Goal: Task Accomplishment & Management: Use online tool/utility

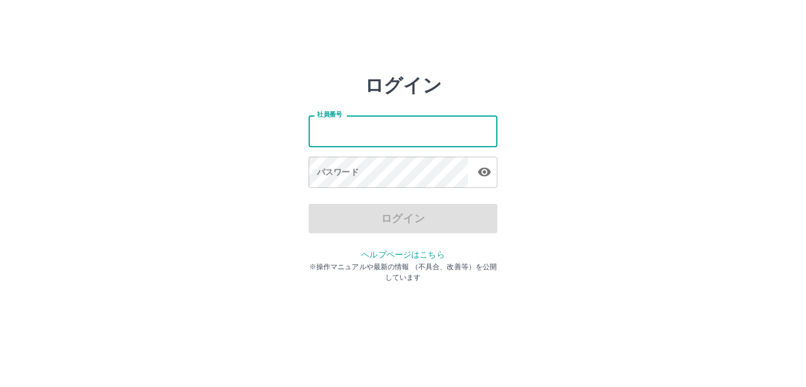
click at [338, 127] on input "社員番号" at bounding box center [402, 131] width 189 height 31
type input "*******"
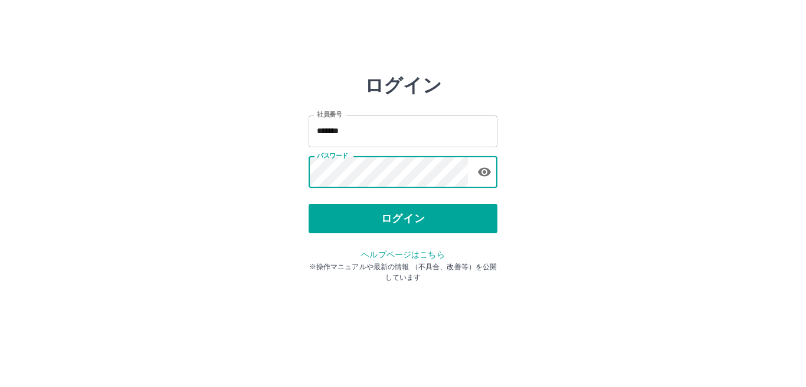
drag, startPoint x: 399, startPoint y: 216, endPoint x: 411, endPoint y: 218, distance: 11.9
click at [403, 218] on button "ログイン" at bounding box center [402, 218] width 189 height 29
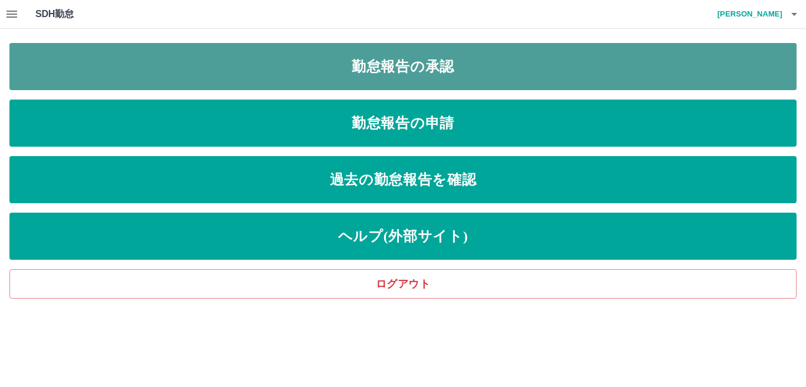
click at [494, 77] on link "勤怠報告の承認" at bounding box center [402, 66] width 787 height 47
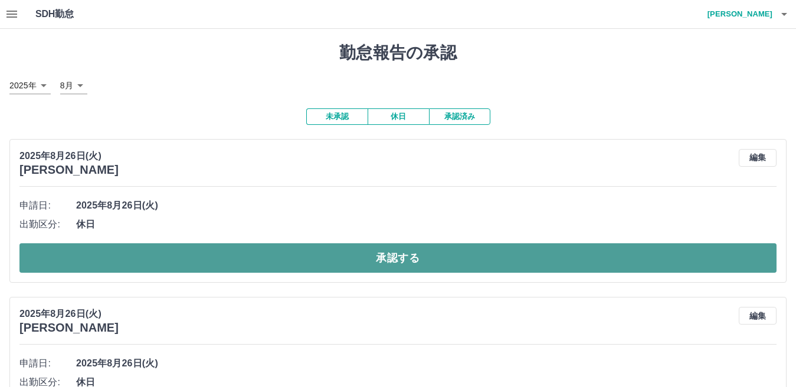
click at [219, 254] on button "承認する" at bounding box center [397, 258] width 757 height 29
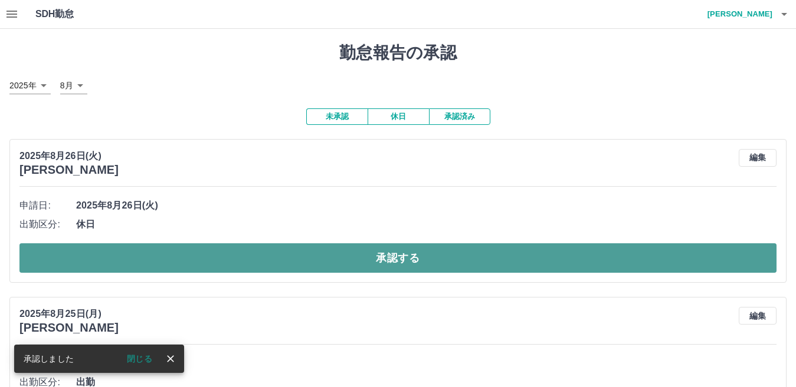
click at [298, 258] on button "承認する" at bounding box center [397, 258] width 757 height 29
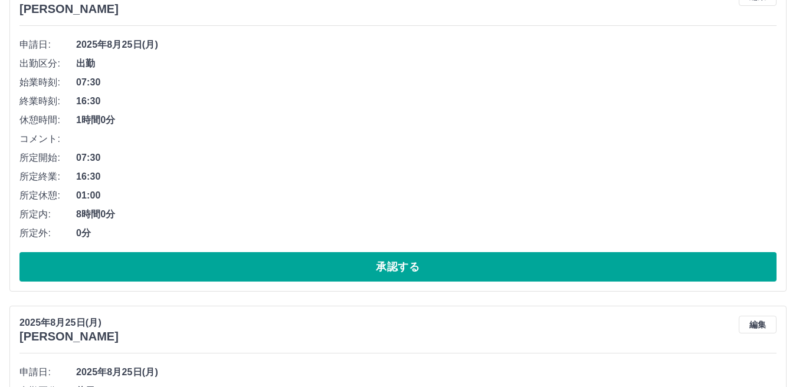
scroll to position [177, 0]
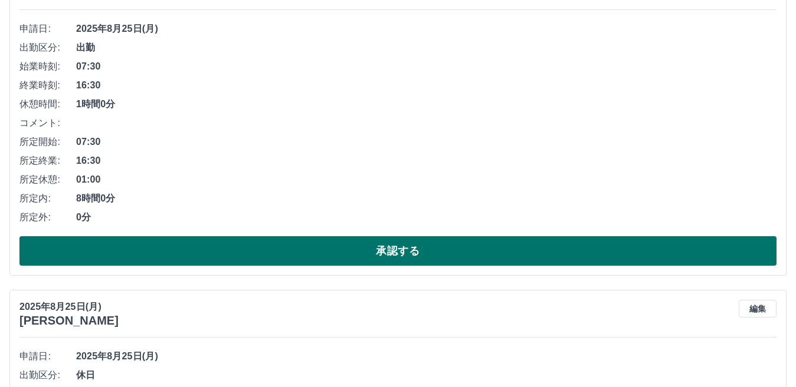
click at [247, 253] on button "承認する" at bounding box center [397, 251] width 757 height 29
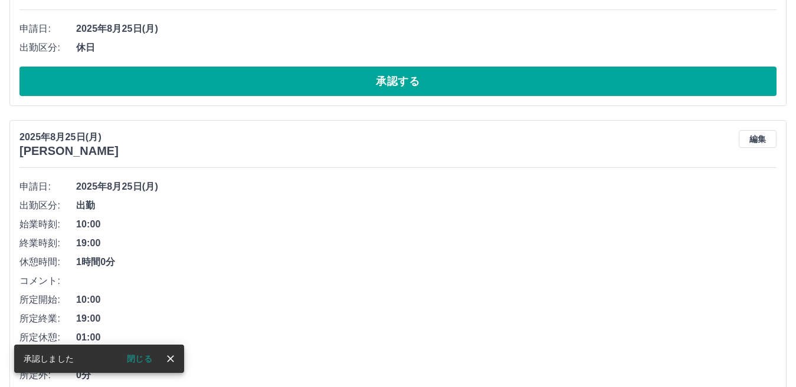
scroll to position [0, 0]
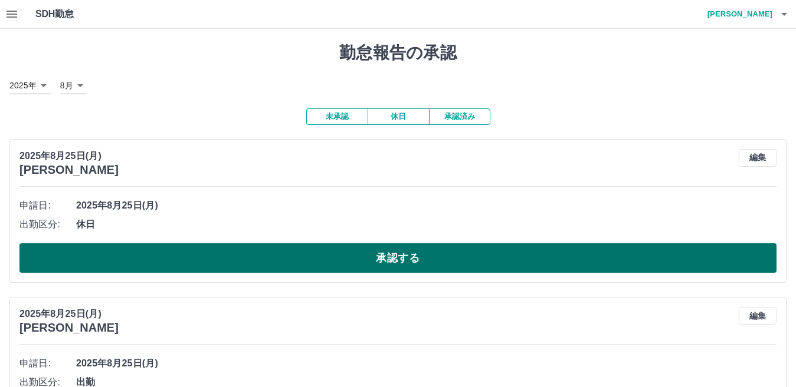
click at [286, 259] on button "承認する" at bounding box center [397, 258] width 757 height 29
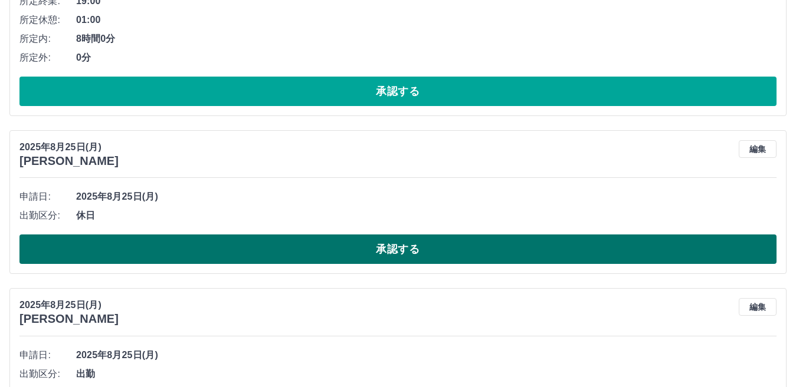
scroll to position [354, 0]
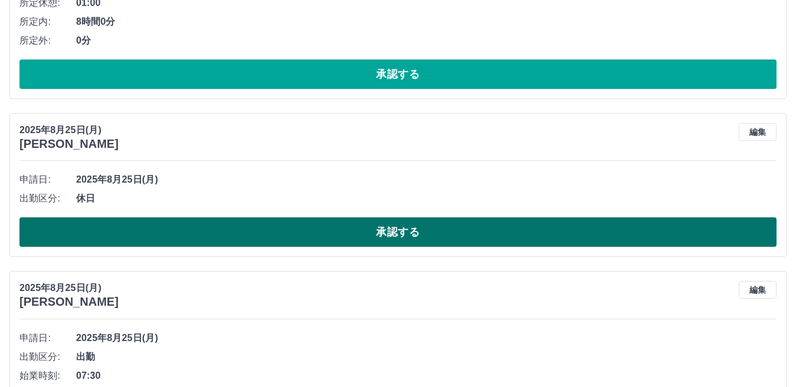
click at [284, 237] on button "承認する" at bounding box center [397, 232] width 757 height 29
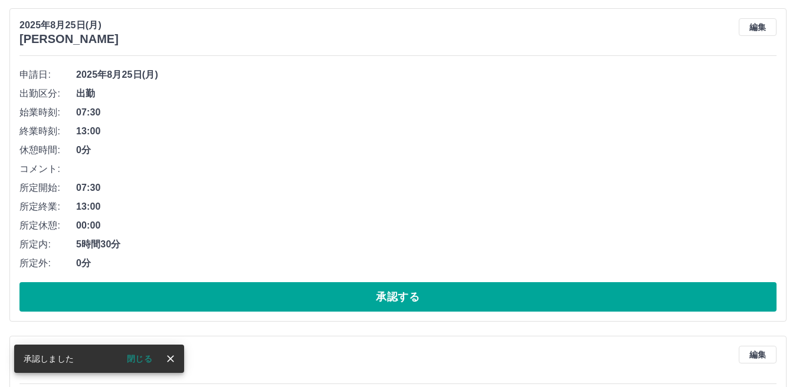
scroll to position [472, 0]
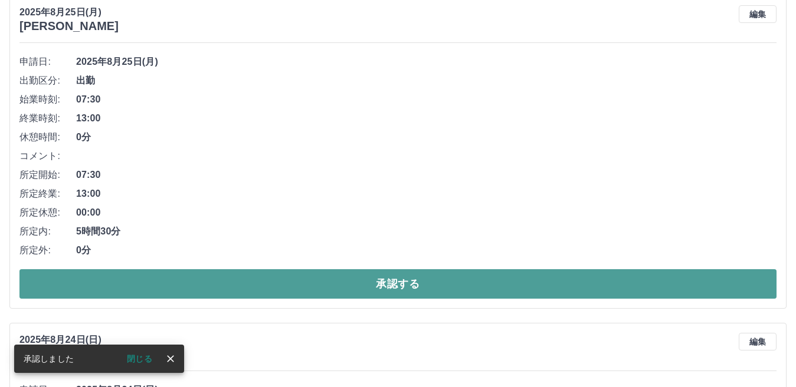
click at [277, 285] on button "承認する" at bounding box center [397, 284] width 757 height 29
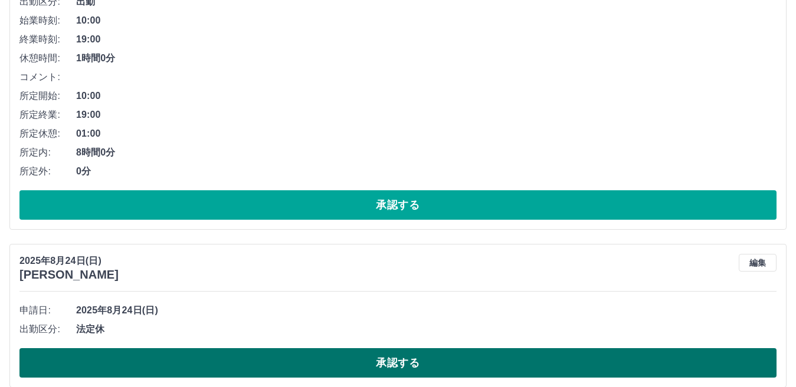
scroll to position [295, 0]
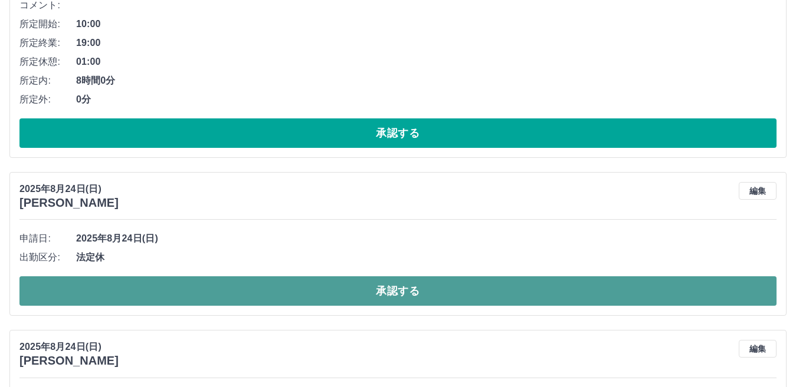
click at [230, 296] on button "承認する" at bounding box center [397, 291] width 757 height 29
click at [169, 301] on button "承認する" at bounding box center [397, 291] width 757 height 29
click at [192, 292] on button "承認する" at bounding box center [397, 291] width 757 height 29
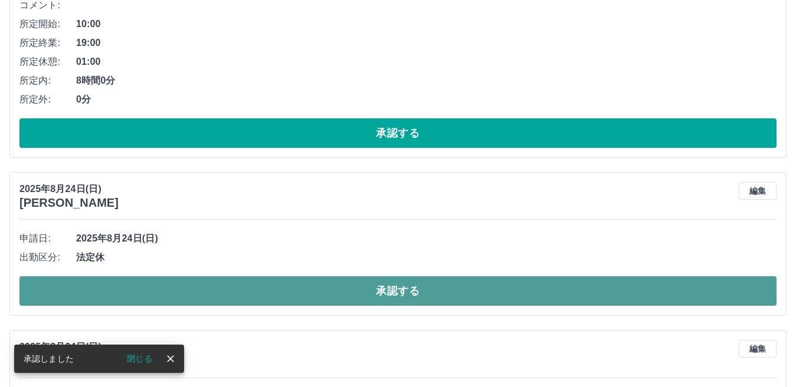
click at [200, 294] on button "承認する" at bounding box center [397, 291] width 757 height 29
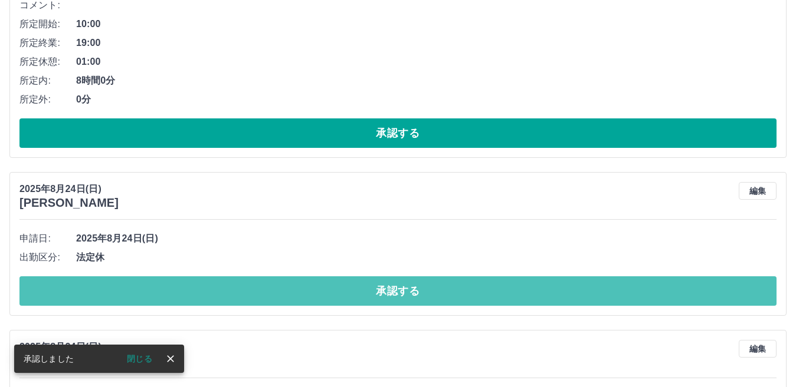
click at [209, 293] on button "承認する" at bounding box center [397, 291] width 757 height 29
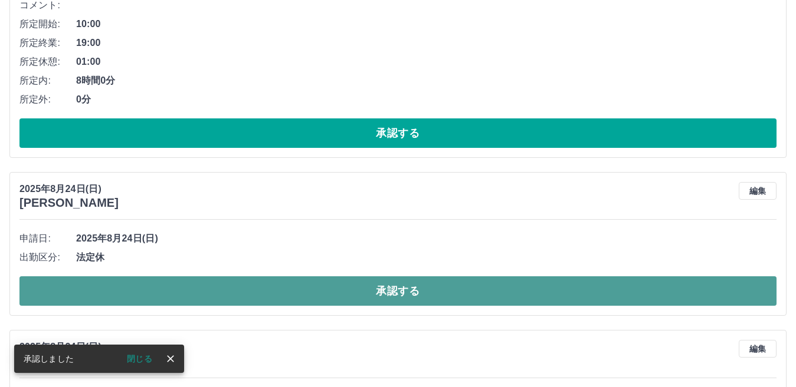
click at [189, 288] on button "承認する" at bounding box center [397, 291] width 757 height 29
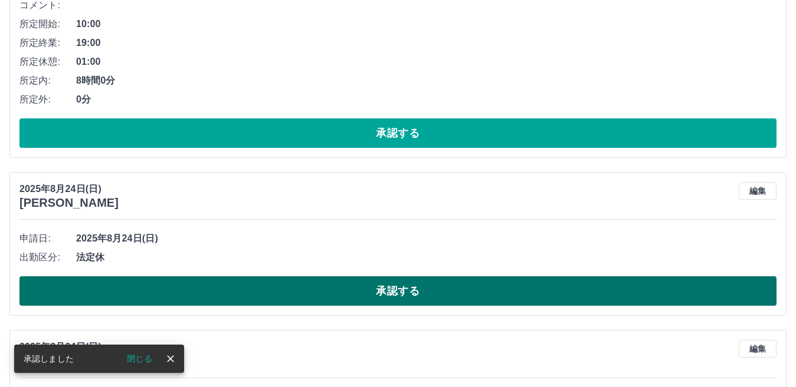
drag, startPoint x: 180, startPoint y: 294, endPoint x: 192, endPoint y: 281, distance: 17.5
click at [180, 294] on button "承認する" at bounding box center [397, 291] width 757 height 29
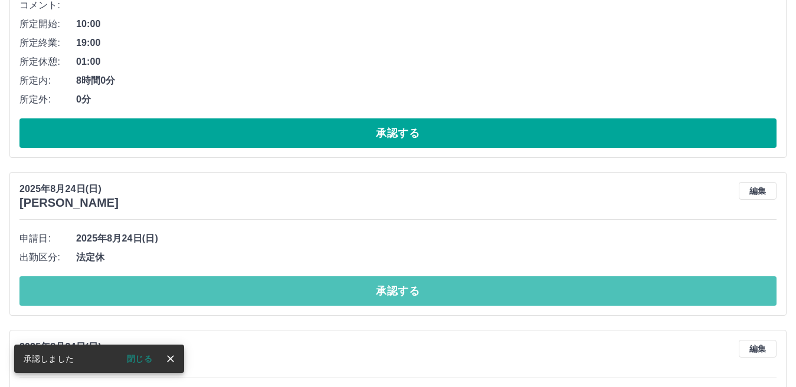
click at [237, 293] on button "承認する" at bounding box center [397, 291] width 757 height 29
drag, startPoint x: 205, startPoint y: 288, endPoint x: 207, endPoint y: 272, distance: 16.1
click at [203, 287] on button "承認する" at bounding box center [397, 291] width 757 height 29
click at [211, 291] on button "承認する" at bounding box center [397, 291] width 757 height 29
click at [208, 294] on button "承認する" at bounding box center [397, 291] width 757 height 29
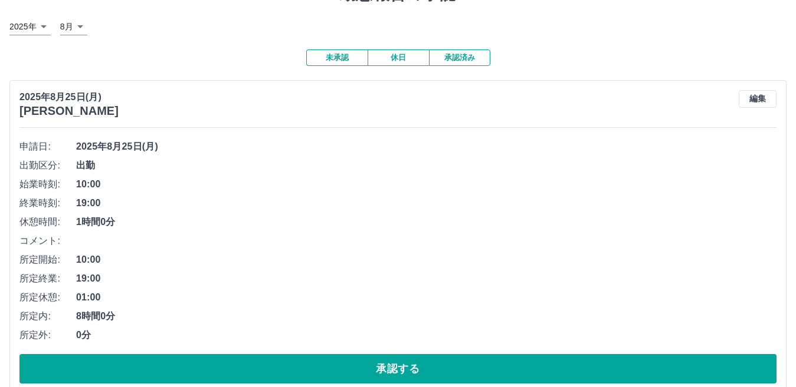
scroll to position [0, 0]
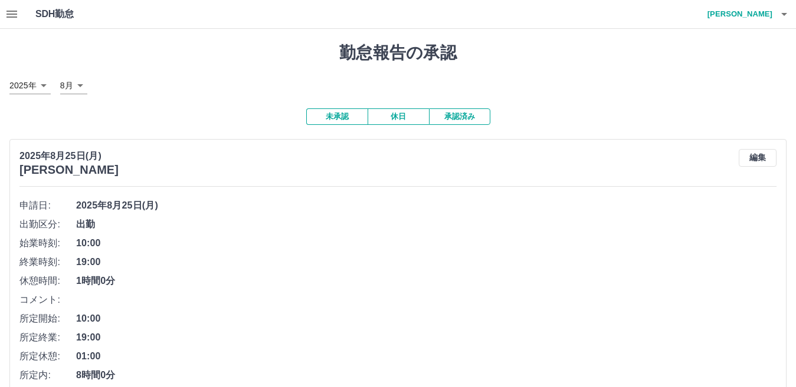
click at [12, 12] on icon "button" at bounding box center [12, 14] width 14 height 14
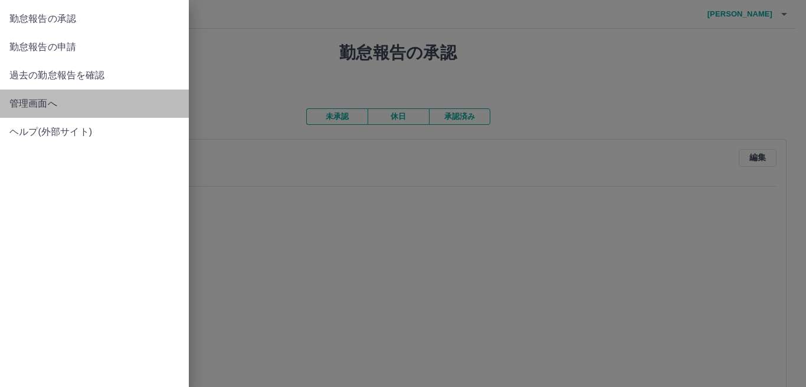
click at [73, 103] on span "管理画面へ" at bounding box center [94, 104] width 170 height 14
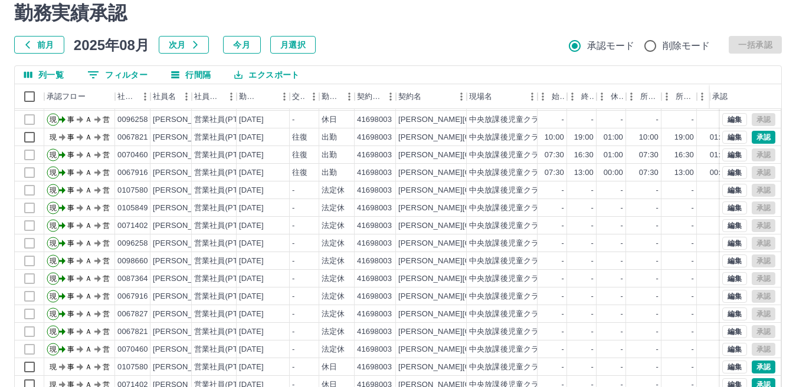
scroll to position [111, 0]
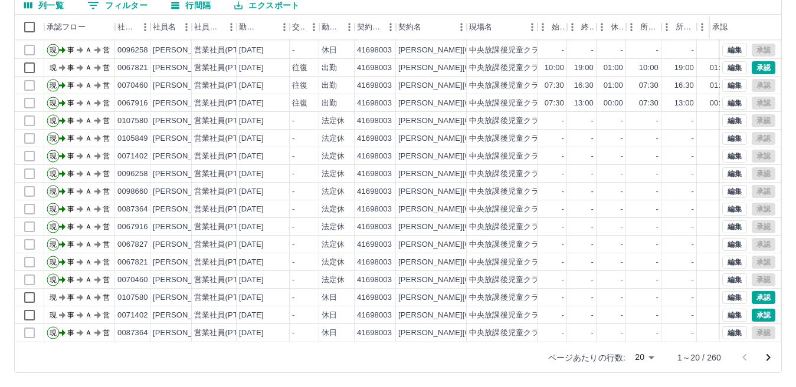
click at [767, 358] on icon "次のページへ" at bounding box center [768, 358] width 14 height 14
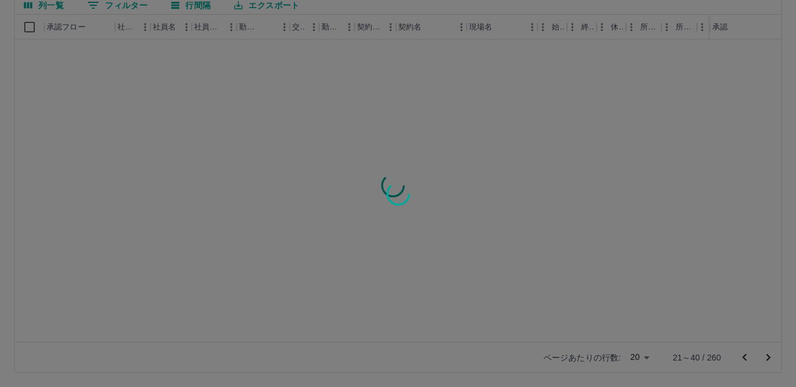
scroll to position [0, 0]
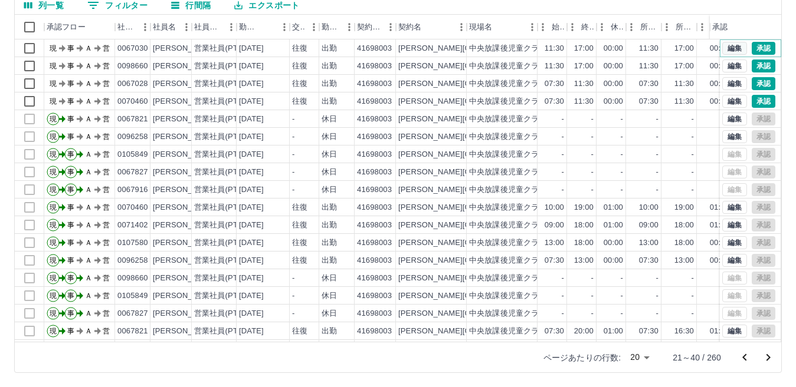
click at [729, 46] on button "編集" at bounding box center [734, 48] width 25 height 13
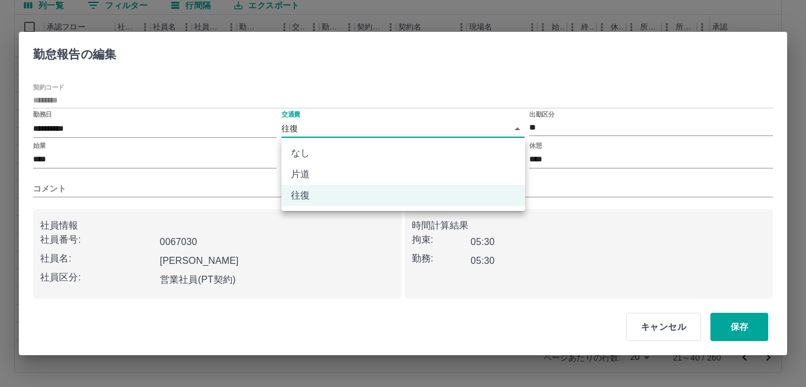
click at [514, 128] on body "SDH勤怠 [PERSON_NAME] 勤務実績承認 前月 [DATE] 次月 今月 月選択 承認モード 削除モード 一括承認 列一覧 0 フィルター 行間隔…" at bounding box center [403, 138] width 806 height 498
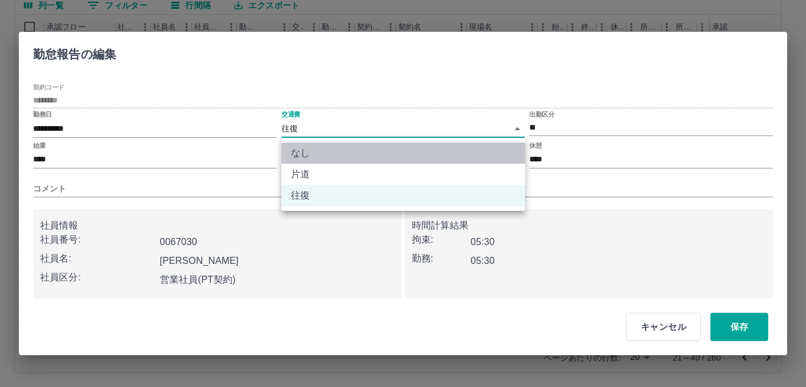
click at [467, 148] on li "なし" at bounding box center [403, 153] width 244 height 21
type input "****"
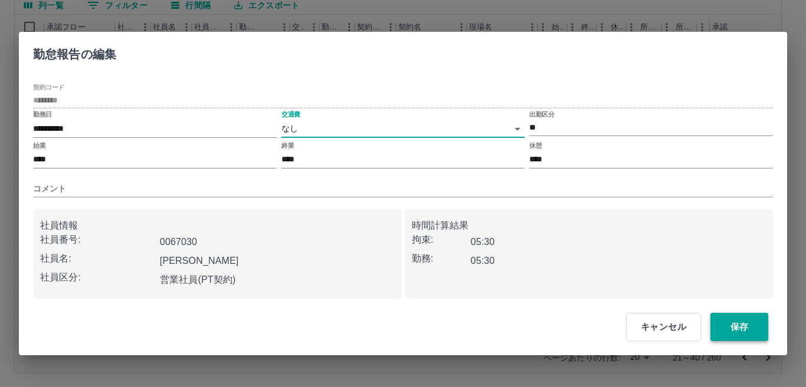
click at [740, 330] on button "保存" at bounding box center [739, 327] width 58 height 28
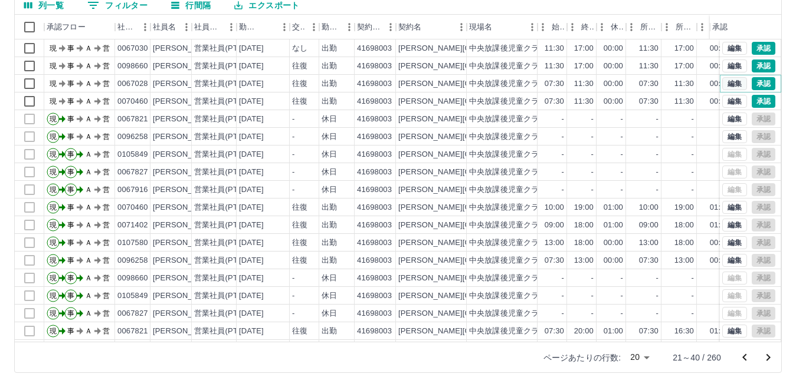
click at [727, 85] on button "編集" at bounding box center [734, 83] width 25 height 13
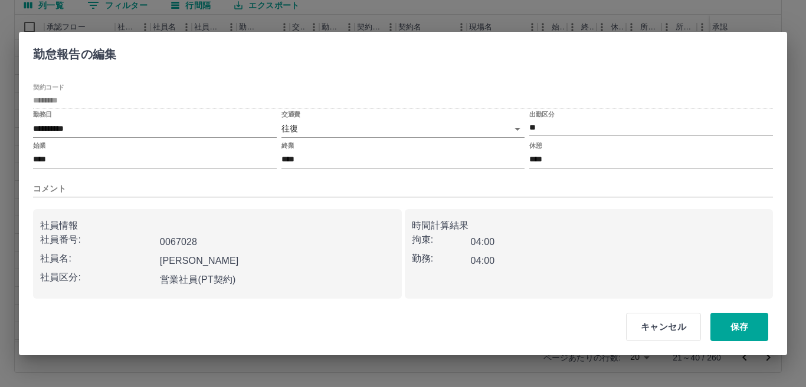
click at [517, 130] on body "SDH勤怠 [PERSON_NAME] 勤務実績承認 前月 [DATE] 次月 今月 月選択 承認モード 削除モード 一括承認 列一覧 0 フィルター 行間隔…" at bounding box center [403, 138] width 806 height 498
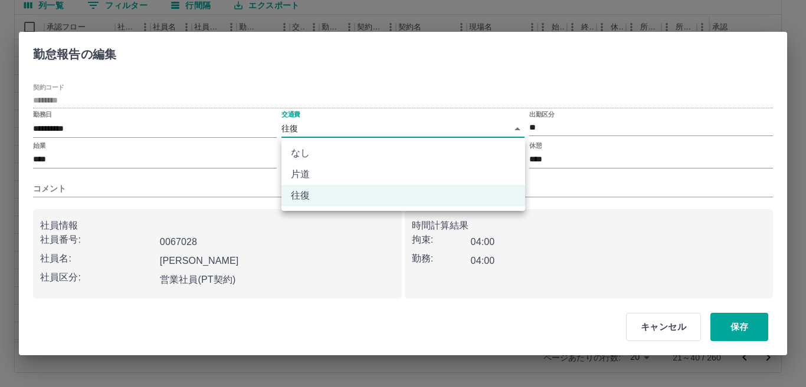
click at [451, 152] on li "なし" at bounding box center [403, 153] width 244 height 21
type input "****"
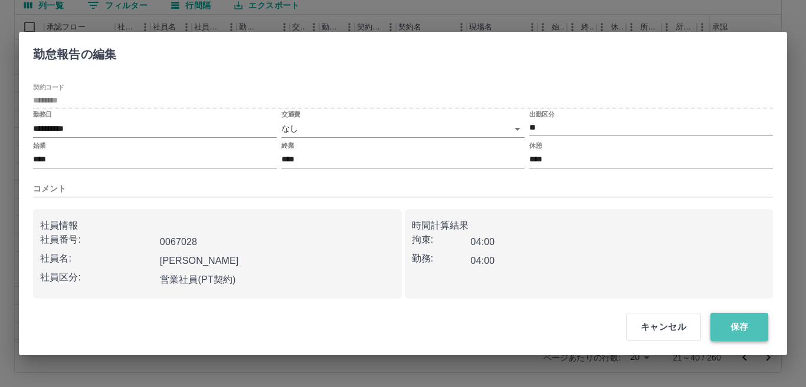
click at [738, 323] on button "保存" at bounding box center [739, 327] width 58 height 28
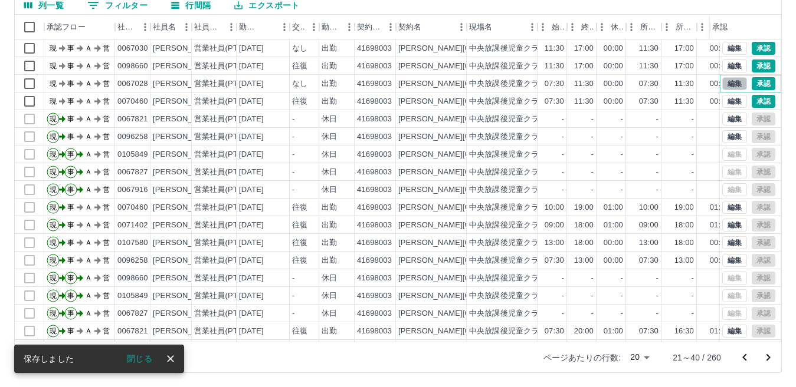
click at [723, 81] on button "編集" at bounding box center [734, 83] width 25 height 13
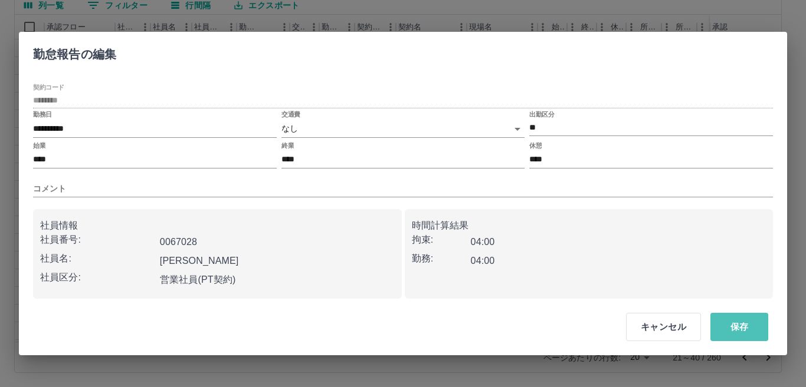
drag, startPoint x: 740, startPoint y: 328, endPoint x: 518, endPoint y: 285, distance: 225.8
click at [740, 326] on button "保存" at bounding box center [739, 327] width 58 height 28
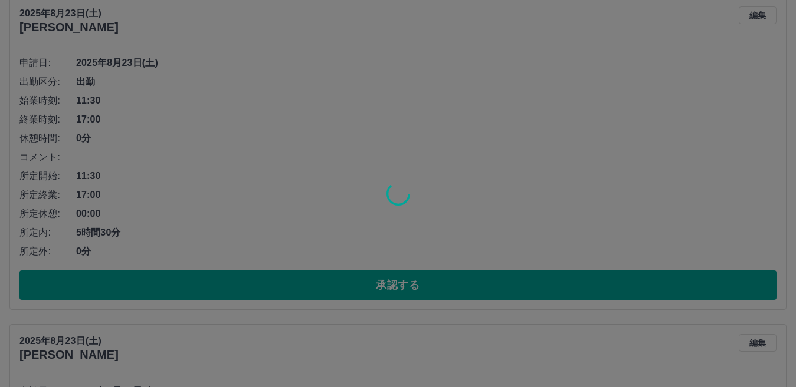
scroll to position [472, 0]
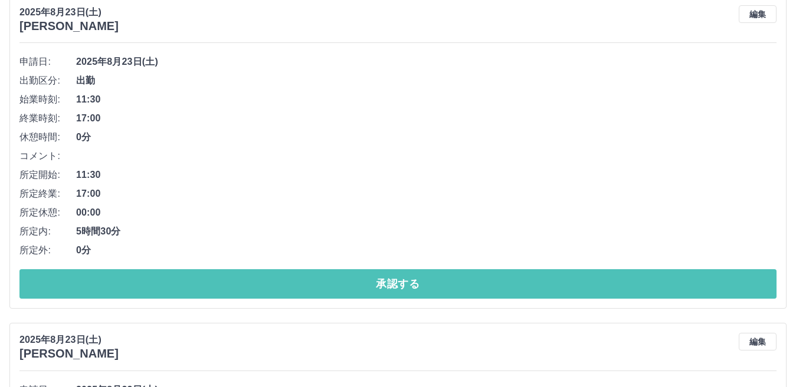
click at [375, 287] on button "承認する" at bounding box center [397, 284] width 757 height 29
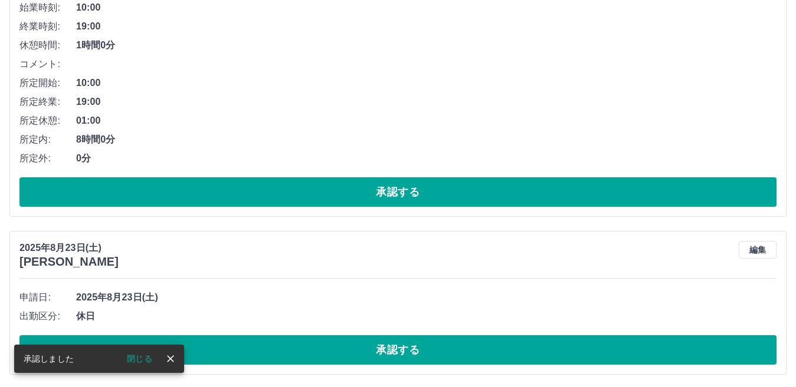
scroll to position [380, 0]
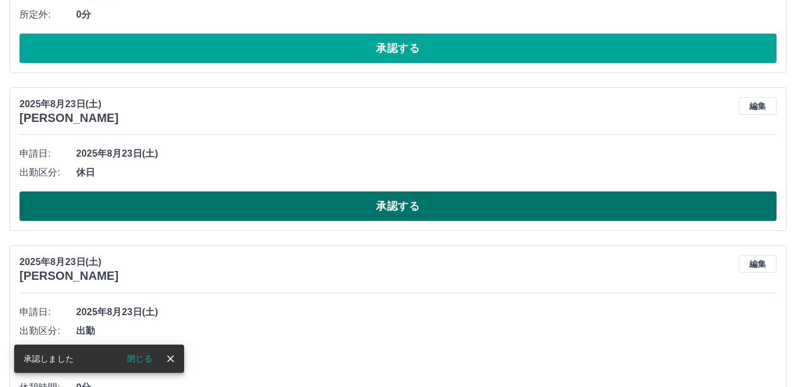
click at [375, 205] on button "承認する" at bounding box center [397, 206] width 757 height 29
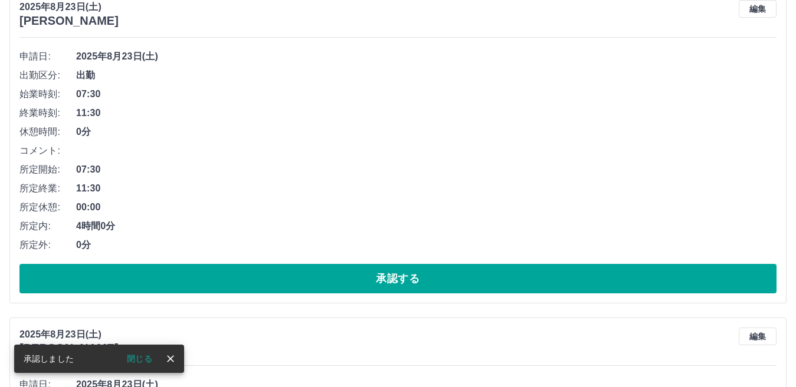
scroll to position [498, 0]
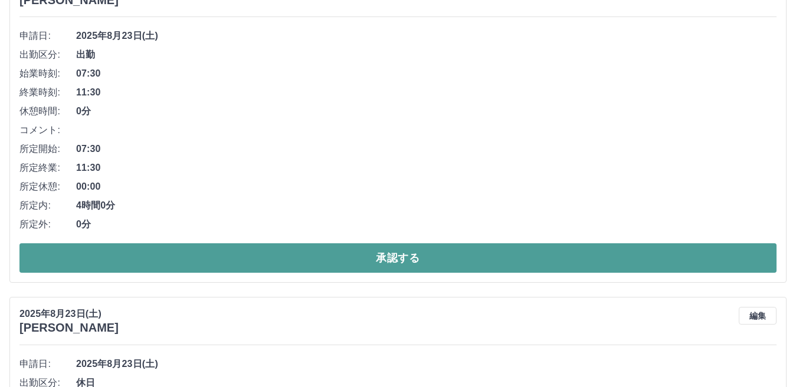
click at [295, 263] on button "承認する" at bounding box center [397, 258] width 757 height 29
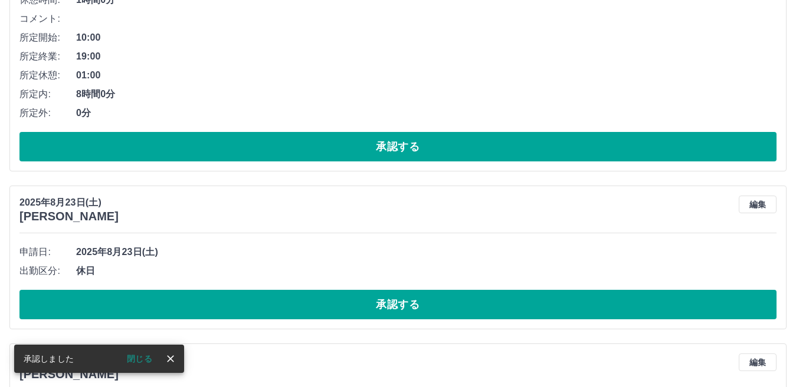
scroll to position [288, 0]
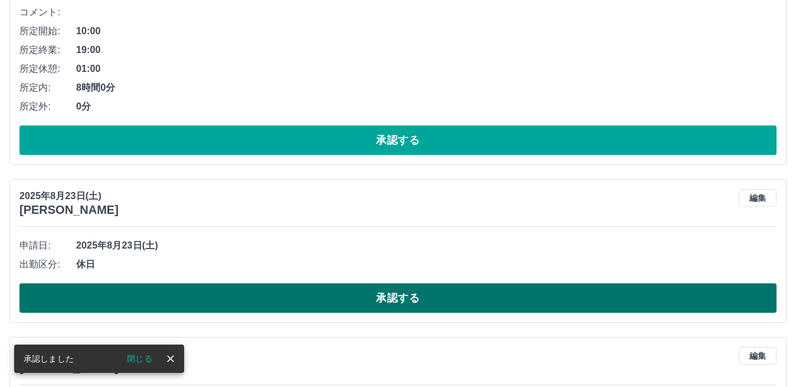
click at [283, 299] on button "承認する" at bounding box center [397, 298] width 757 height 29
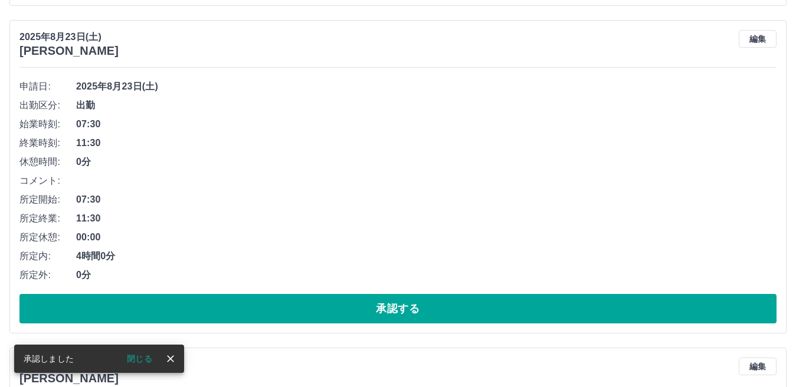
scroll to position [465, 0]
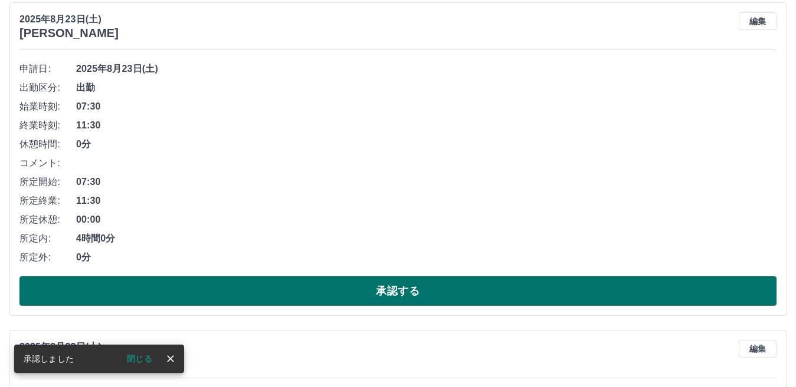
click at [287, 296] on button "承認する" at bounding box center [397, 291] width 757 height 29
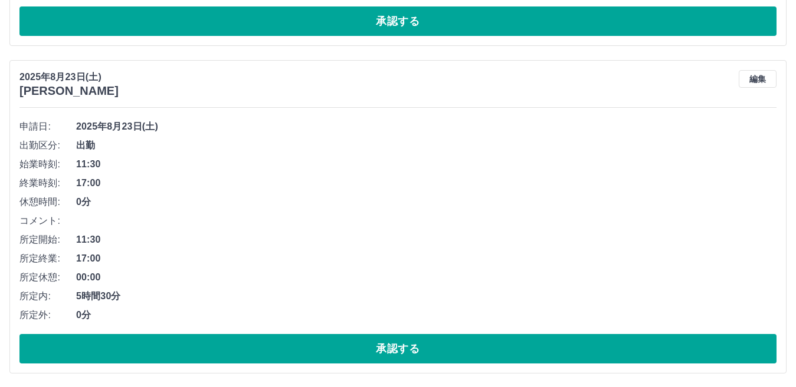
scroll to position [409, 0]
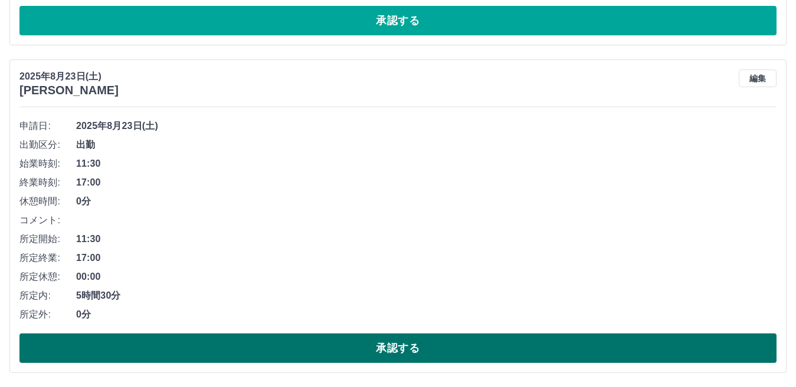
click at [271, 350] on button "承認する" at bounding box center [397, 348] width 757 height 29
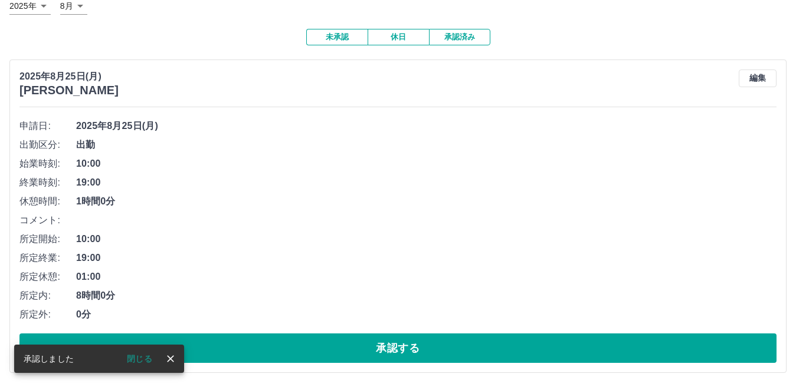
scroll to position [81, 0]
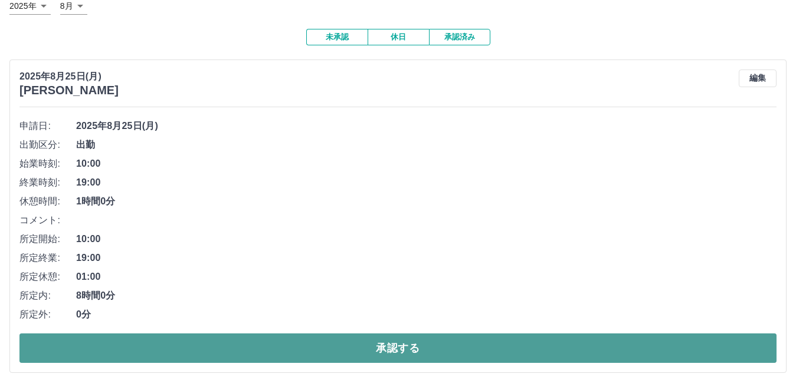
click at [560, 349] on button "承認する" at bounding box center [397, 348] width 757 height 29
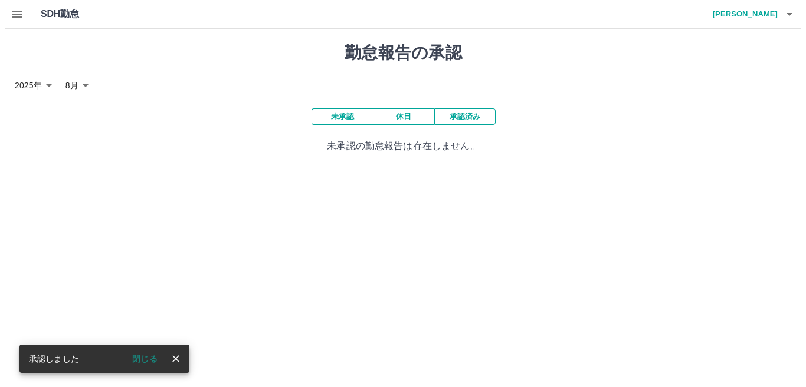
scroll to position [0, 0]
